Goal: Obtain resource: Download file/media

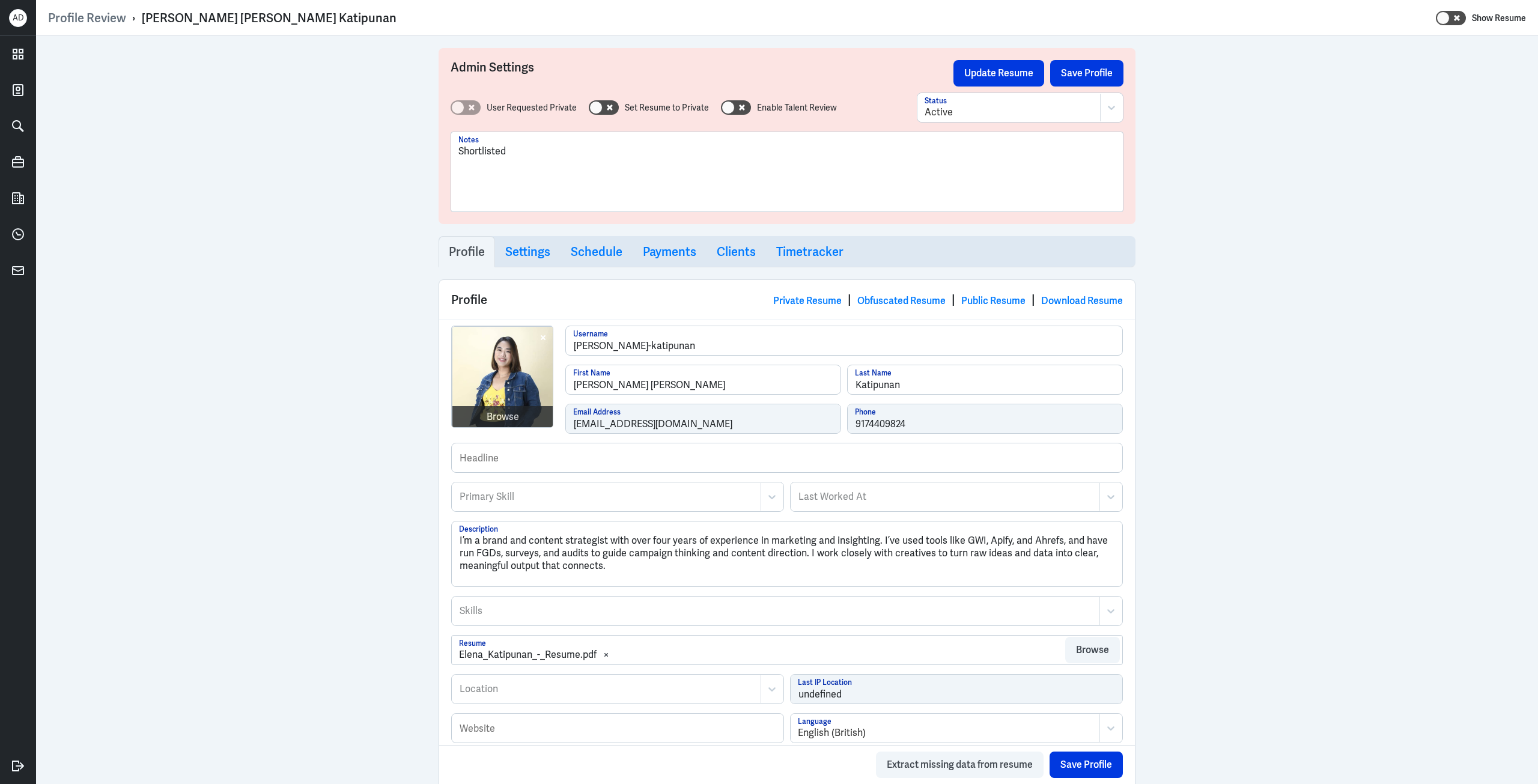
click at [506, 376] on img at bounding box center [503, 377] width 101 height 101
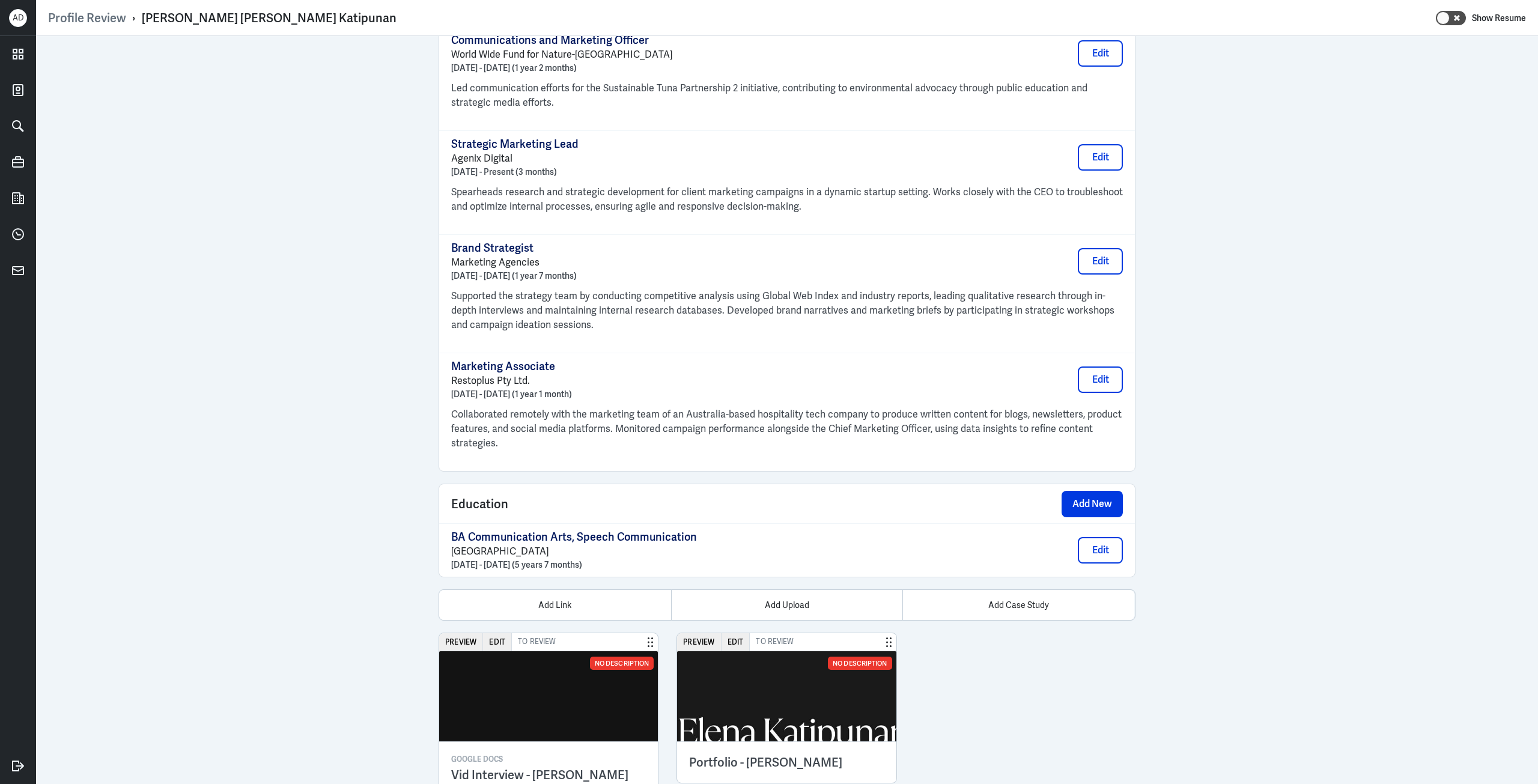
scroll to position [944, 0]
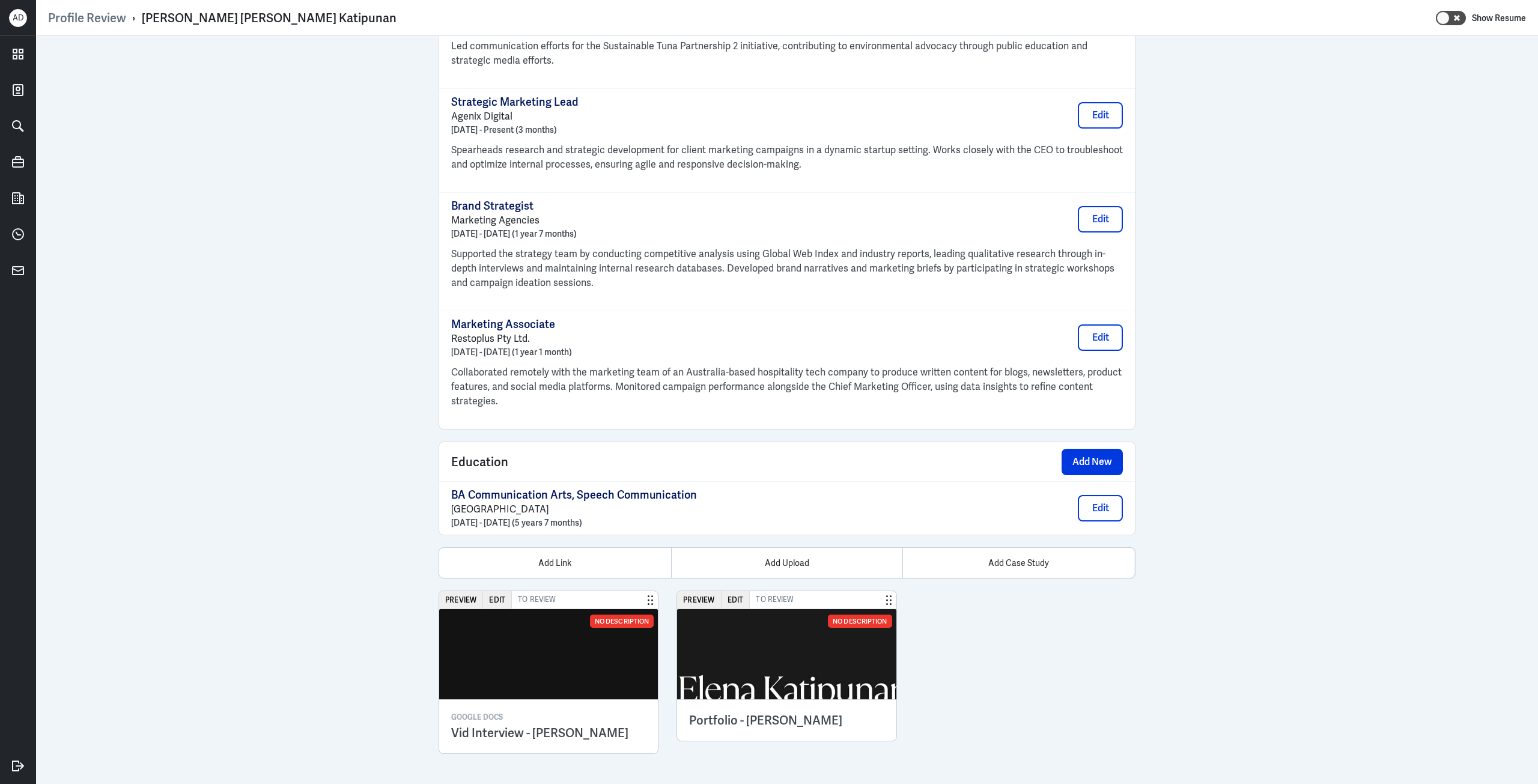
click at [795, 645] on img at bounding box center [786, 654] width 219 height 90
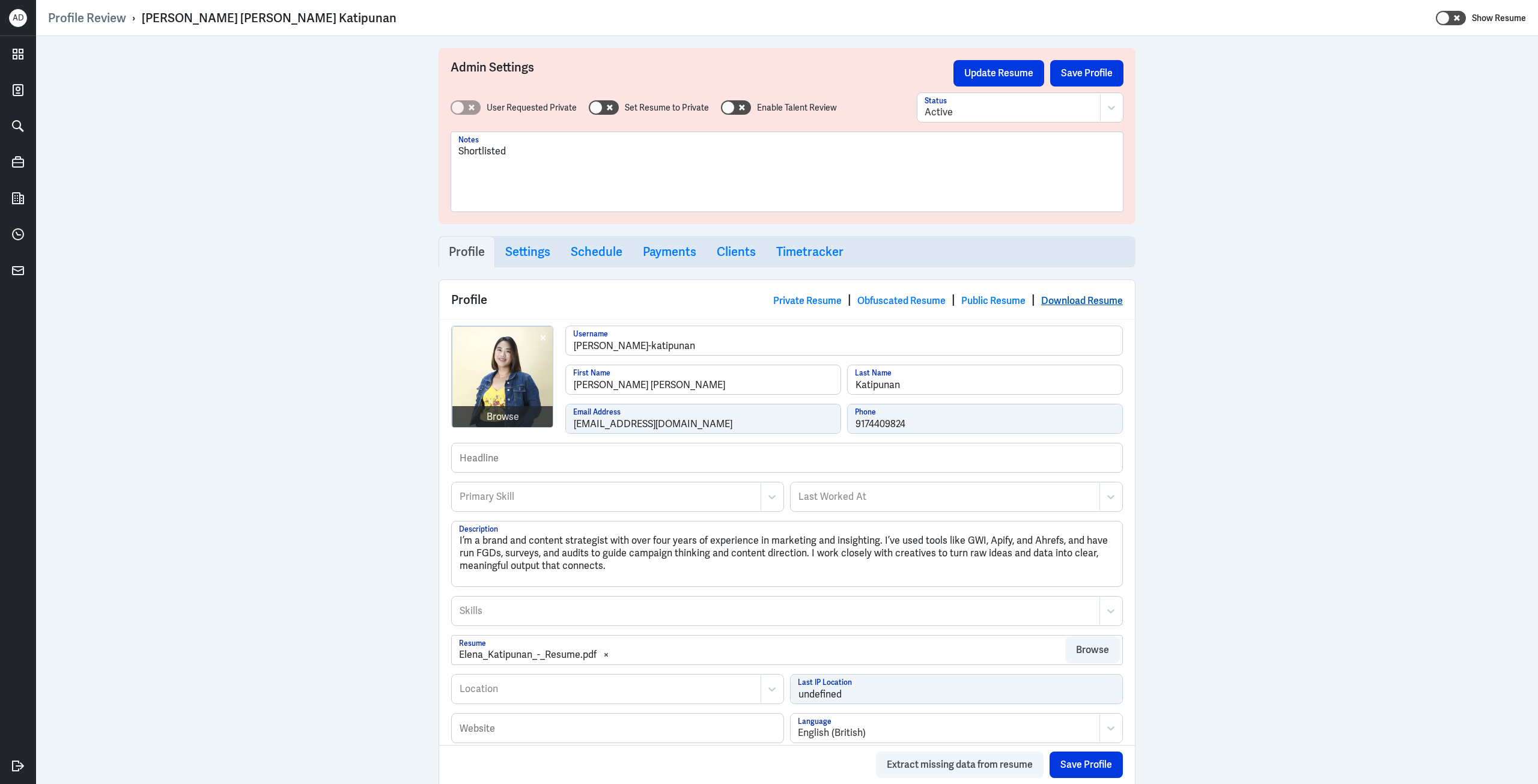
click at [1048, 302] on link "Download Resume" at bounding box center [1082, 300] width 82 height 12
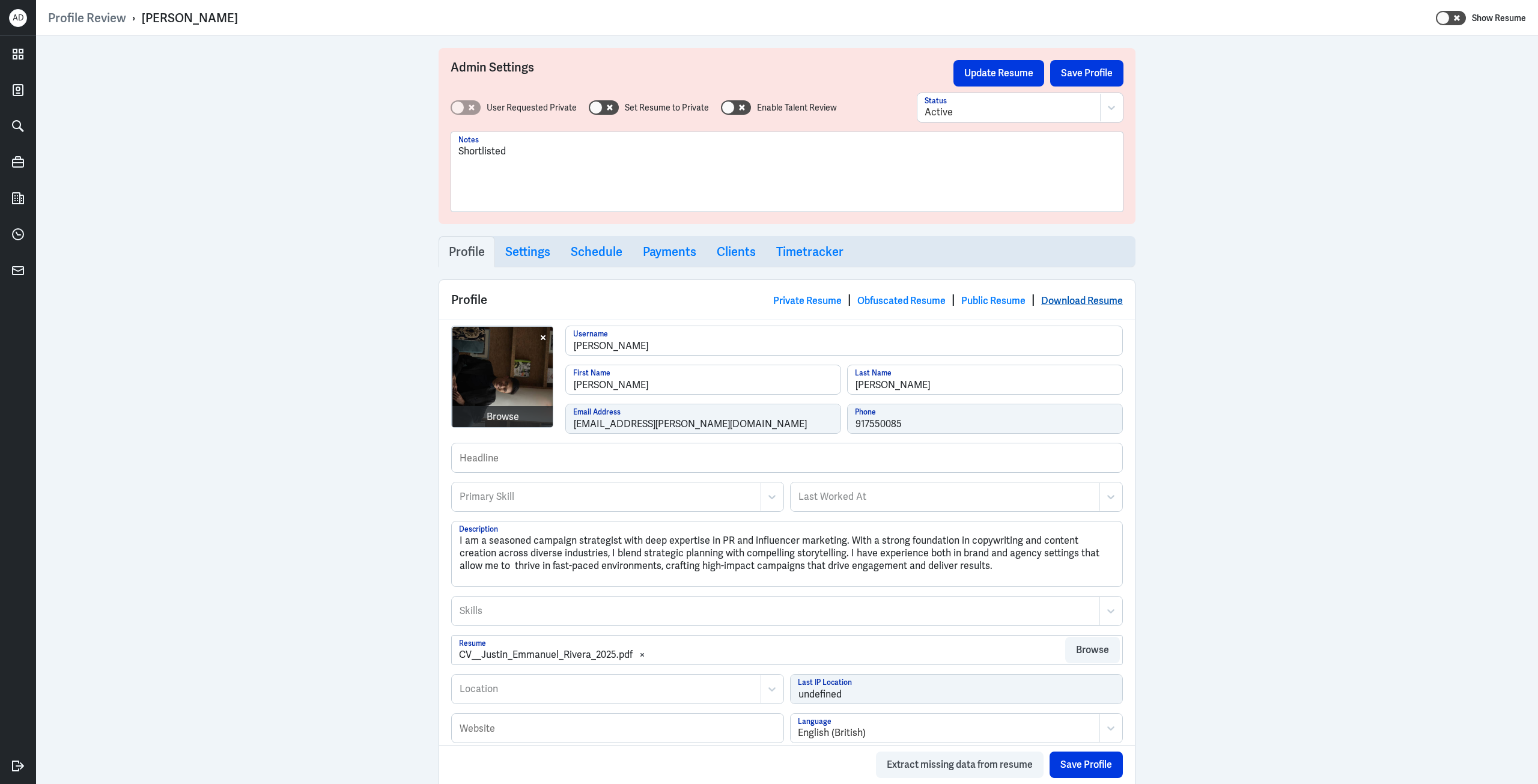
click at [1064, 300] on link "Download Resume" at bounding box center [1082, 300] width 82 height 12
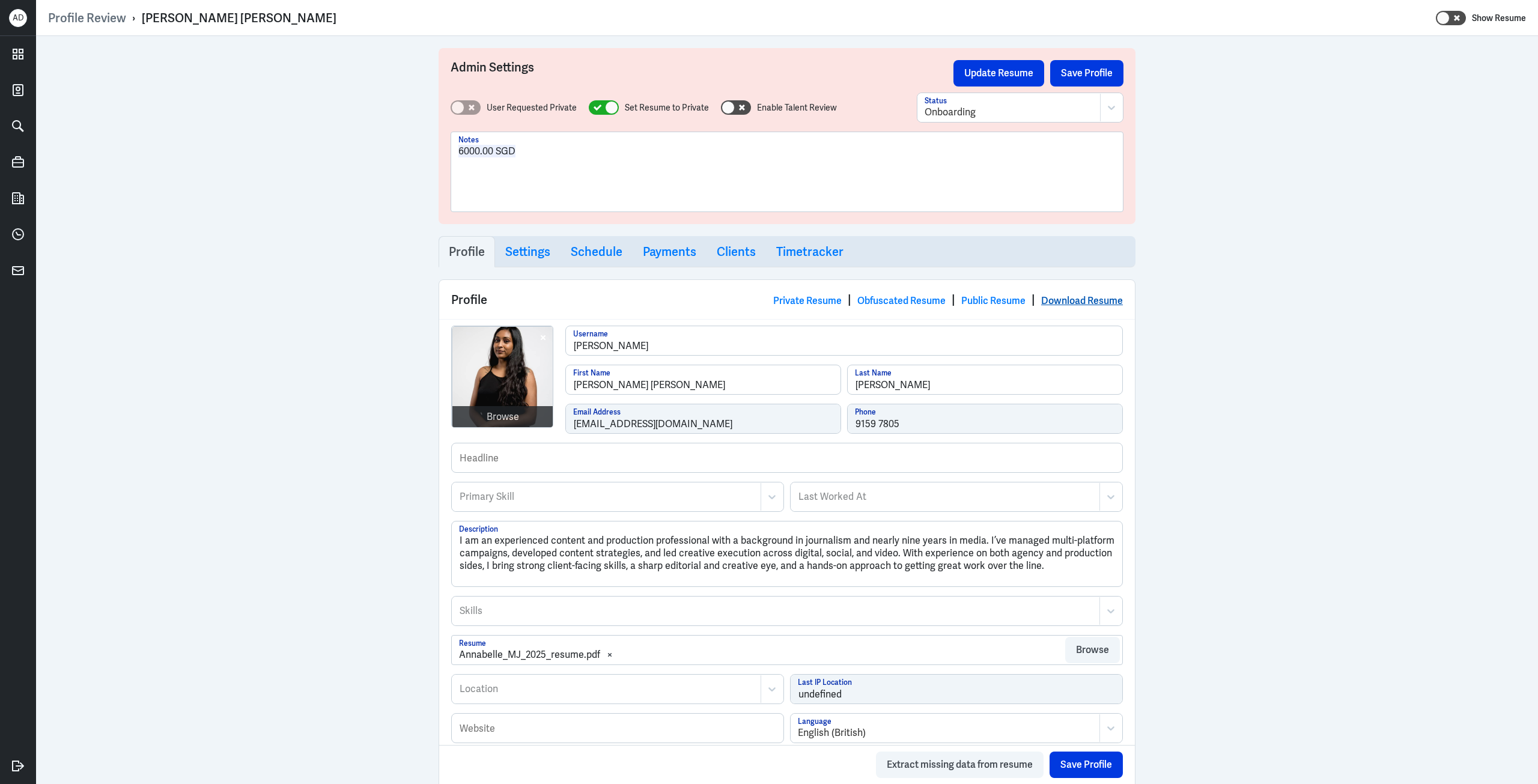
click at [1074, 298] on link "Download Resume" at bounding box center [1082, 300] width 82 height 12
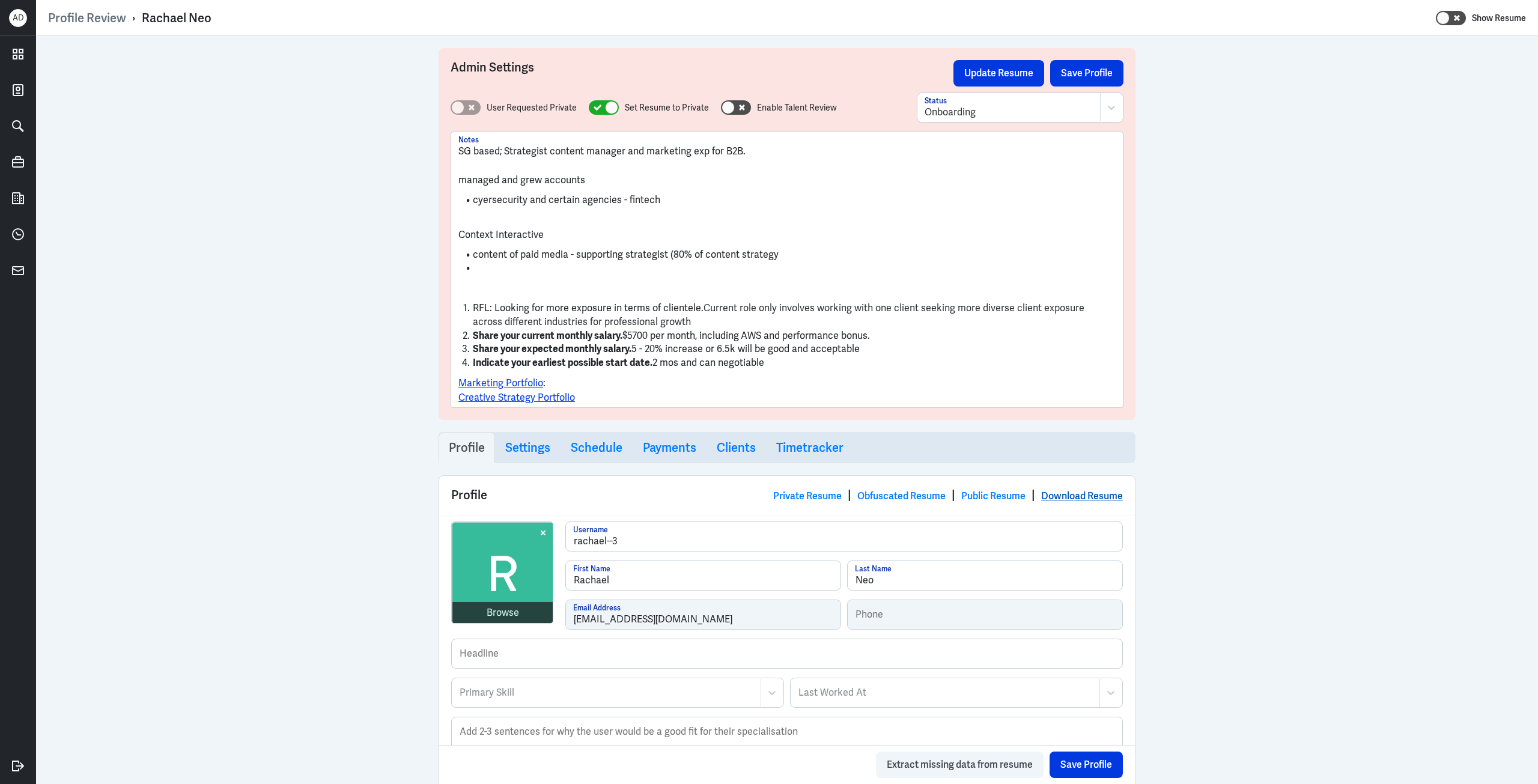
click at [1103, 490] on link "Download Resume" at bounding box center [1082, 496] width 82 height 12
